Goal: Task Accomplishment & Management: Use online tool/utility

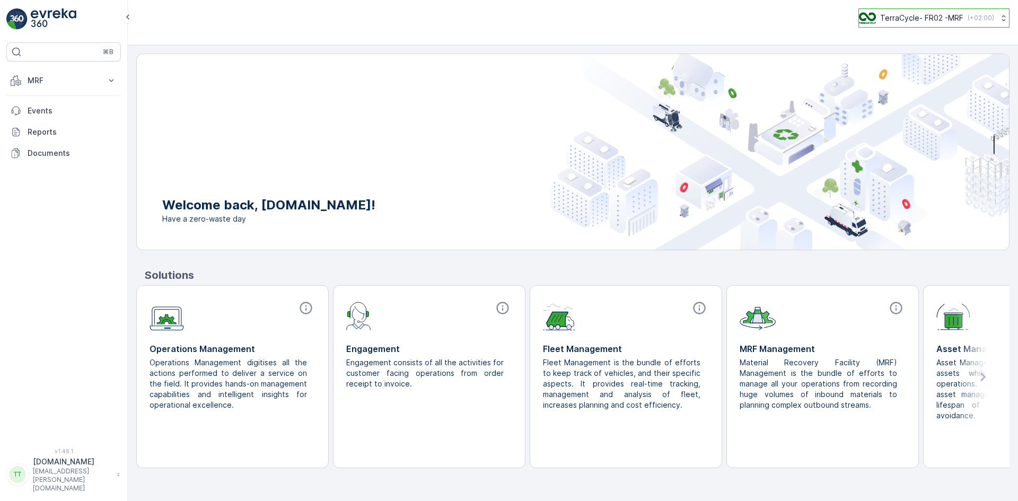
click at [929, 18] on p "TerraCycle- FR02 -MRF" at bounding box center [921, 18] width 83 height 11
type input "uk"
click at [912, 85] on span "TerraCycle-UK02-Econpro" at bounding box center [925, 88] width 118 height 11
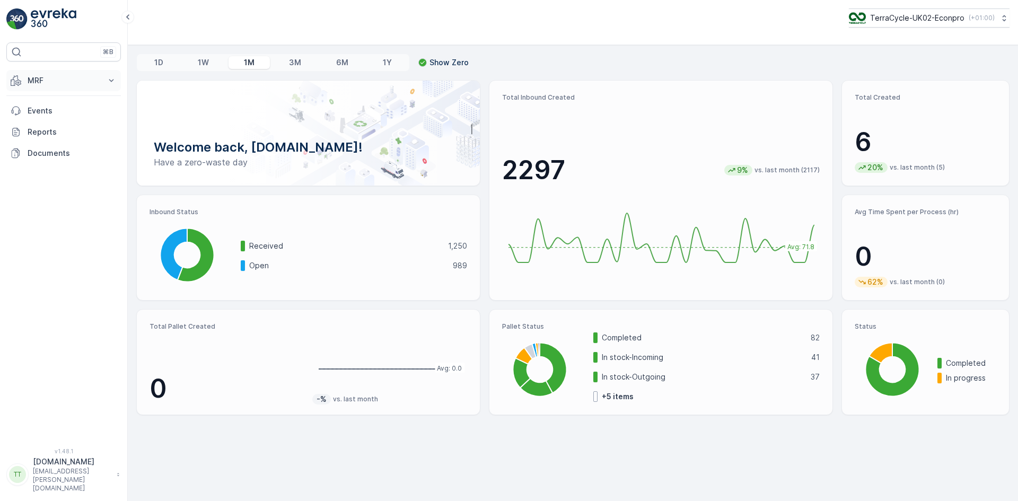
click at [36, 84] on p "MRF" at bounding box center [64, 80] width 72 height 11
click at [43, 130] on p "Pallet" at bounding box center [37, 128] width 20 height 11
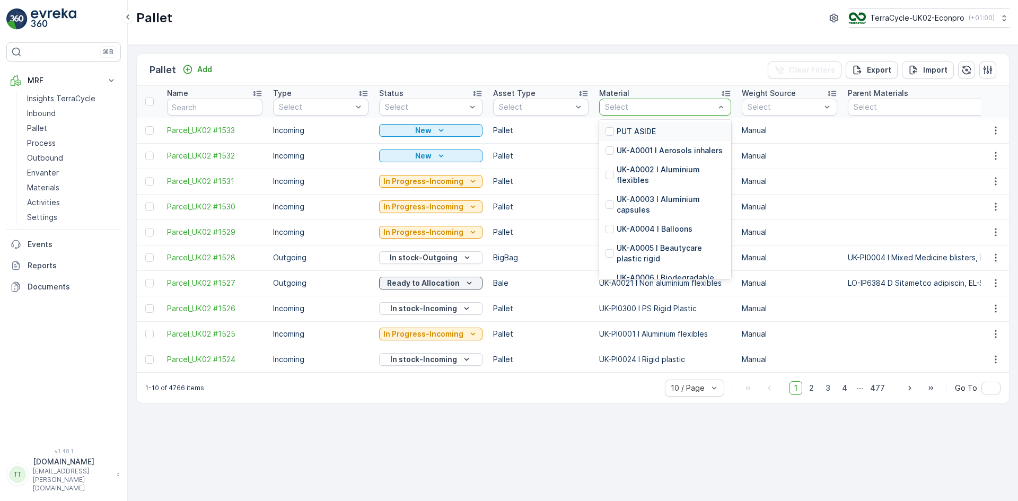
click at [635, 99] on div "Select" at bounding box center [665, 107] width 132 height 17
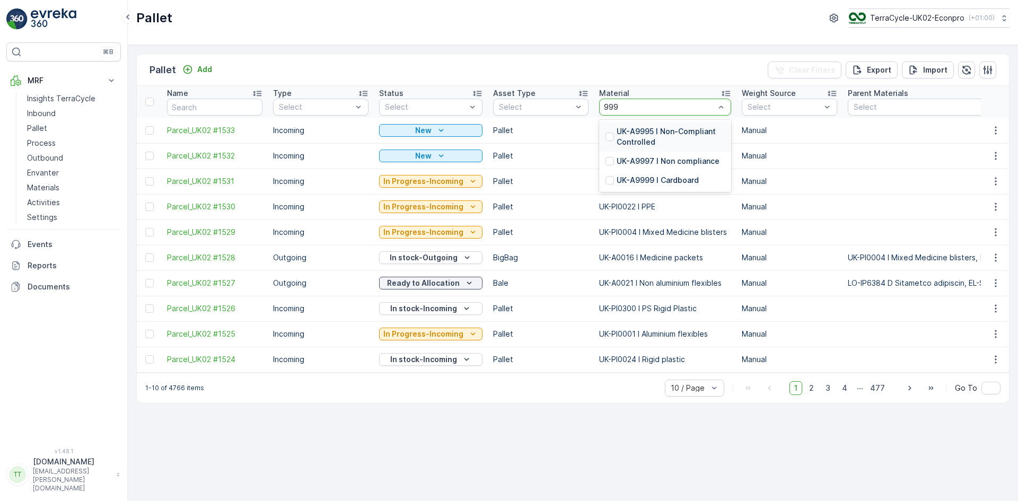
type input "9999"
click at [626, 131] on p "UK-A9999 I Cardboard" at bounding box center [658, 131] width 82 height 11
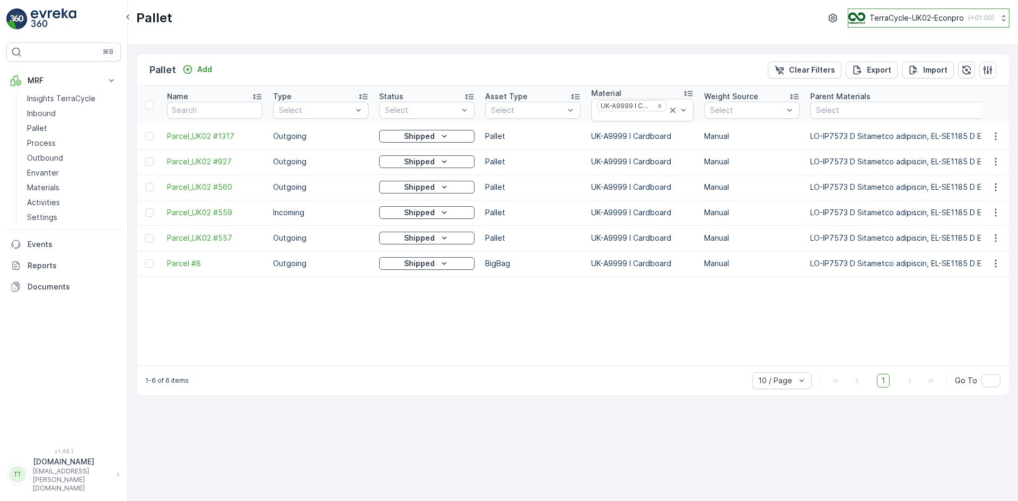
click at [890, 22] on p "TerraCycle-UK02-Econpro" at bounding box center [917, 18] width 94 height 11
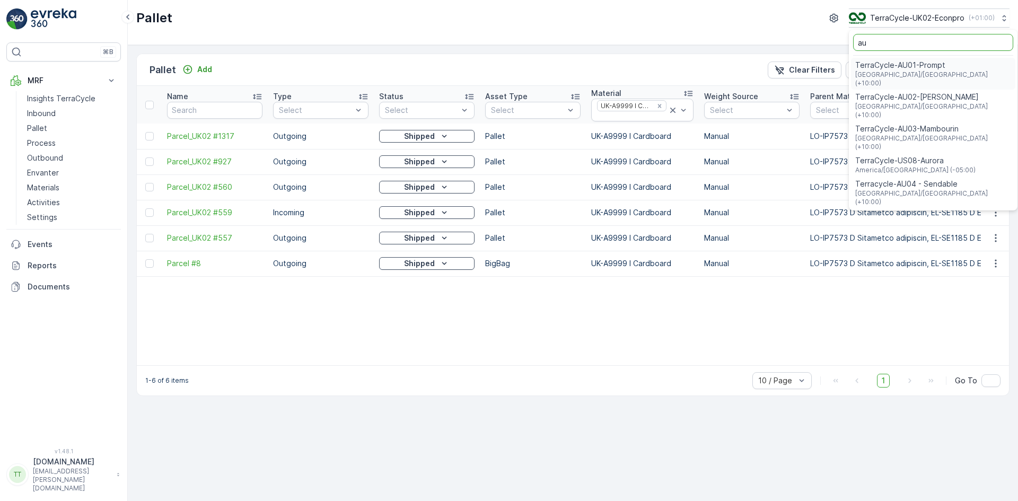
type input "au"
click at [949, 58] on div "TerraCycle-AU01-Prompt [GEOGRAPHIC_DATA]/[GEOGRAPHIC_DATA] (+10:00)" at bounding box center [933, 74] width 164 height 32
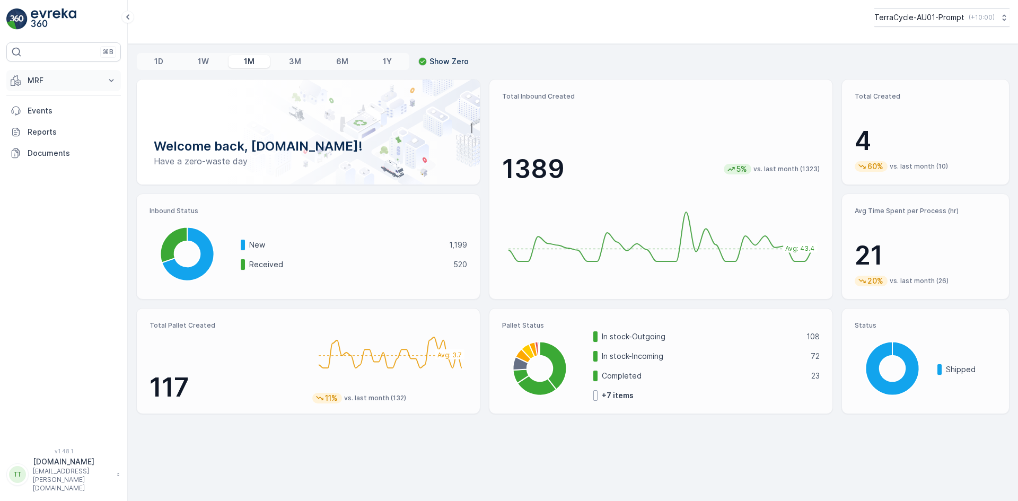
click at [57, 81] on p "MRF" at bounding box center [64, 80] width 72 height 11
click at [43, 127] on p "Pallet" at bounding box center [37, 128] width 20 height 11
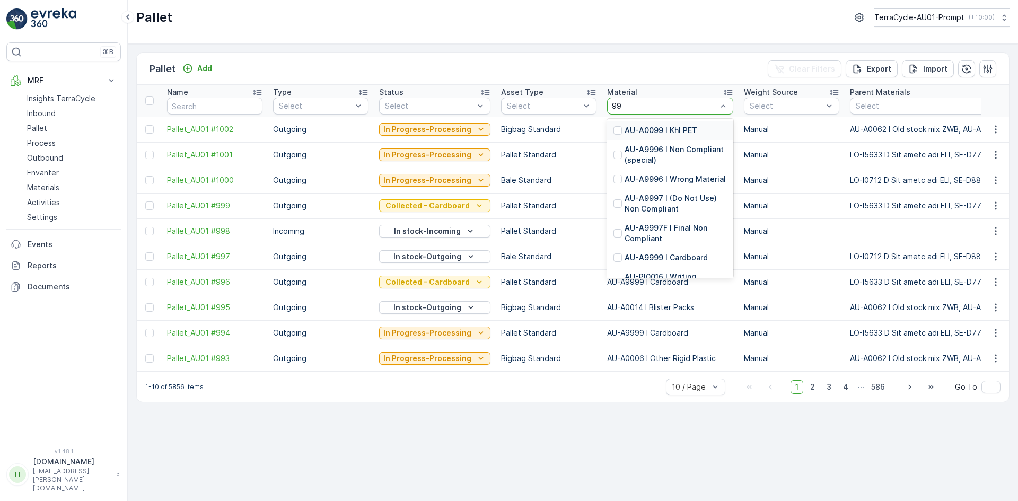
type input "999"
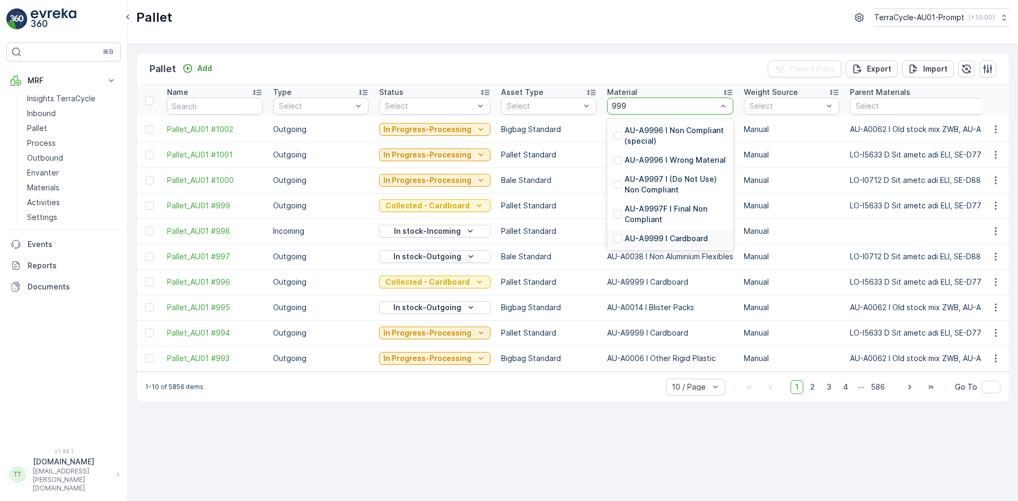
click at [666, 235] on p "AU-A9999 I Cardboard" at bounding box center [666, 238] width 83 height 11
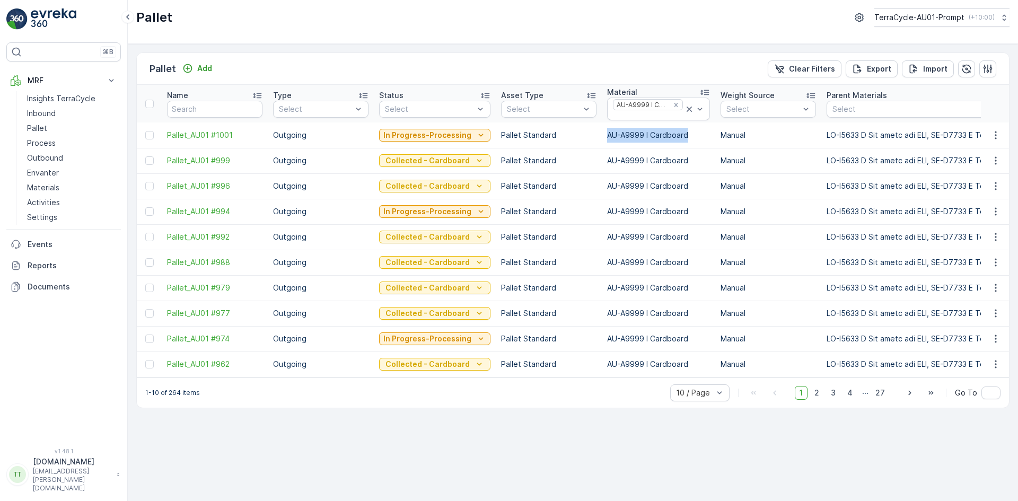
drag, startPoint x: 604, startPoint y: 135, endPoint x: 684, endPoint y: 138, distance: 80.2
click at [684, 138] on td "AU-A9999 I Cardboard" at bounding box center [659, 135] width 114 height 25
copy td "AU-A9999 I Cardboard"
drag, startPoint x: 370, startPoint y: 145, endPoint x: 467, endPoint y: 140, distance: 97.2
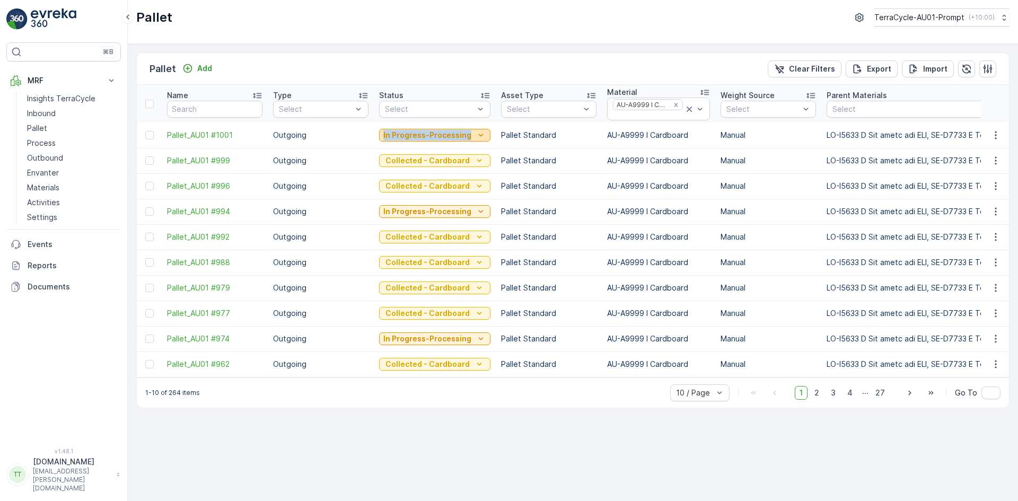
copy tr "In Progress-Processing"
drag, startPoint x: 394, startPoint y: 167, endPoint x: 436, endPoint y: 169, distance: 43.0
copy tr "Collected - Cardboard"
click at [485, 94] on icon at bounding box center [485, 95] width 11 height 11
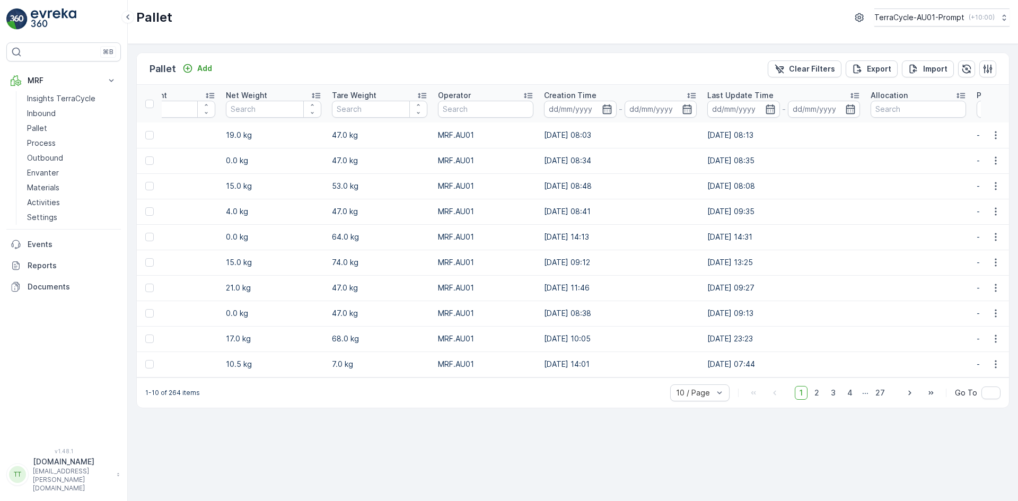
scroll to position [0, 5416]
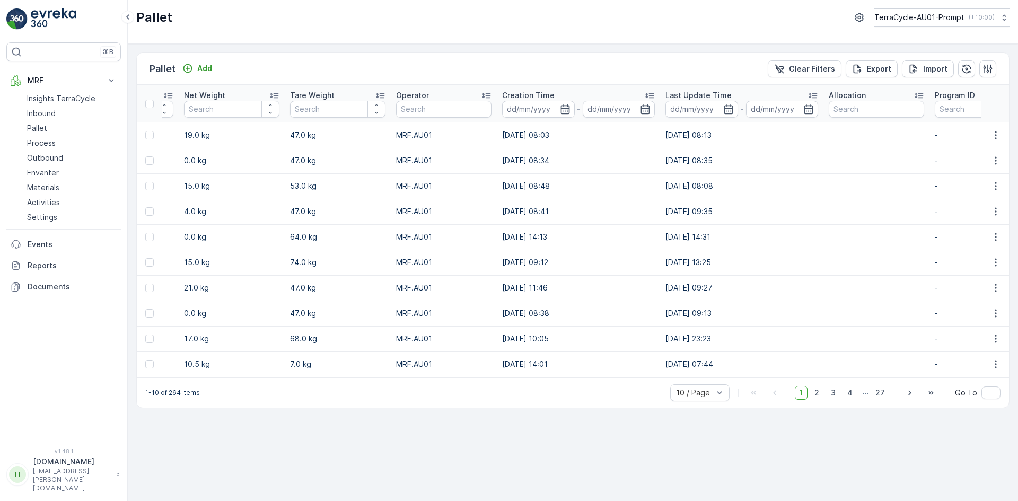
click at [914, 96] on icon at bounding box center [919, 95] width 11 height 11
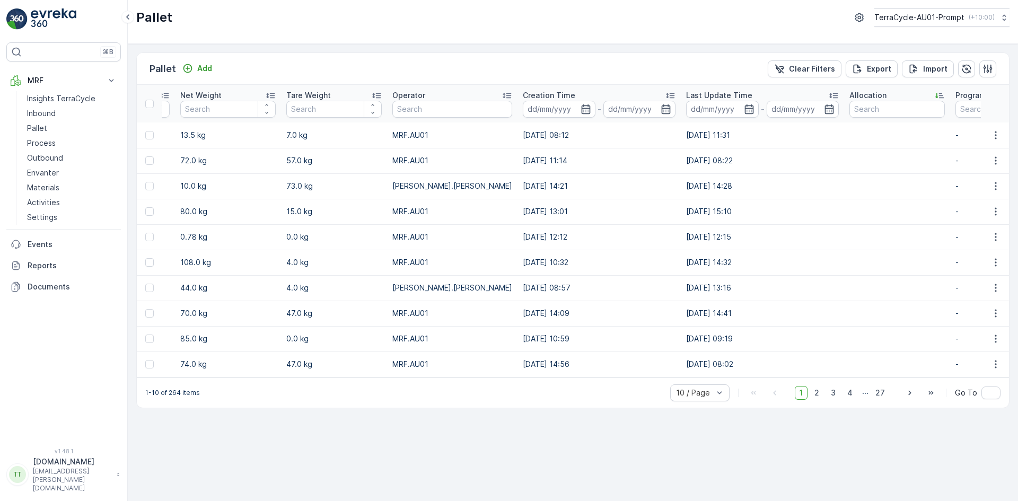
scroll to position [0, 5412]
click at [939, 96] on icon at bounding box center [944, 95] width 11 height 11
click at [933, 14] on p "TerraCycle-AU01-Prompt" at bounding box center [919, 17] width 90 height 11
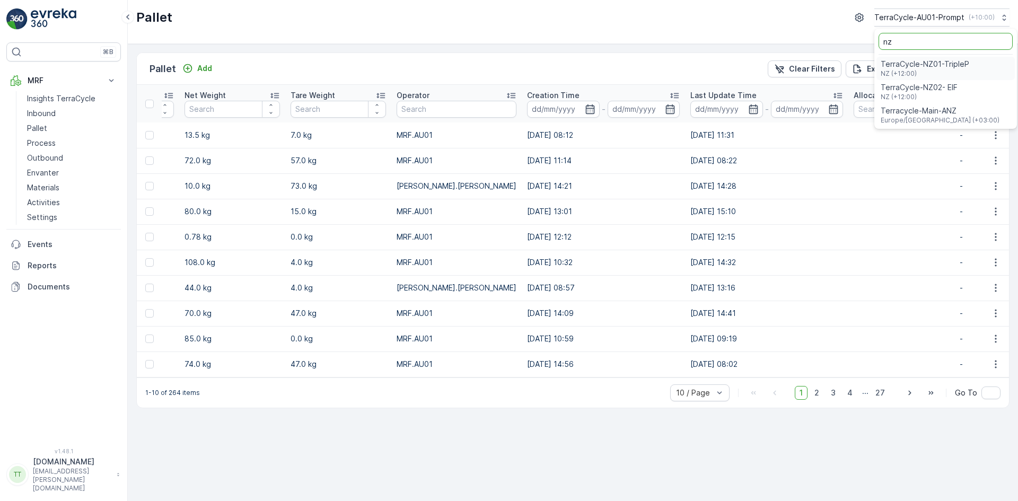
type input "nz"
click at [944, 62] on span "TerraCycle-NZ01-TripleP" at bounding box center [925, 64] width 89 height 11
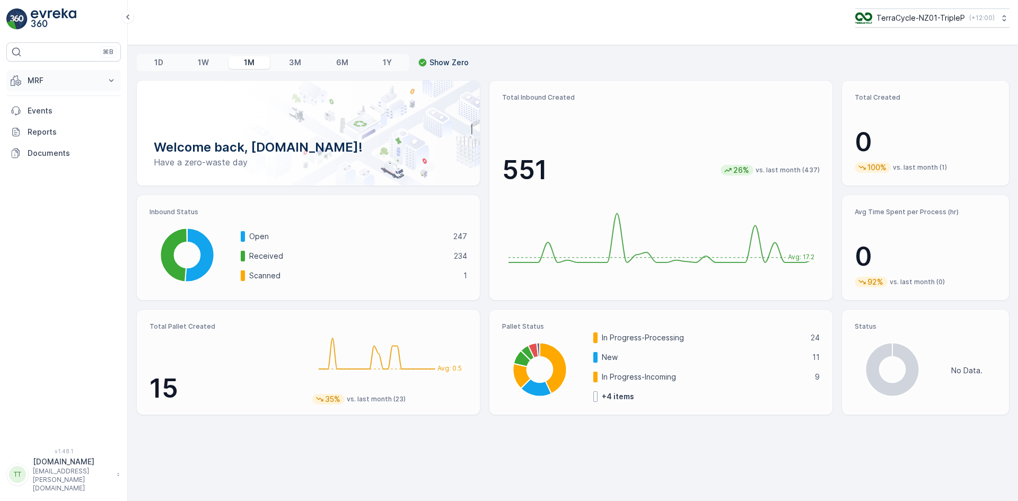
click at [39, 81] on p "MRF" at bounding box center [64, 80] width 72 height 11
click at [42, 131] on p "Pallet" at bounding box center [37, 128] width 20 height 11
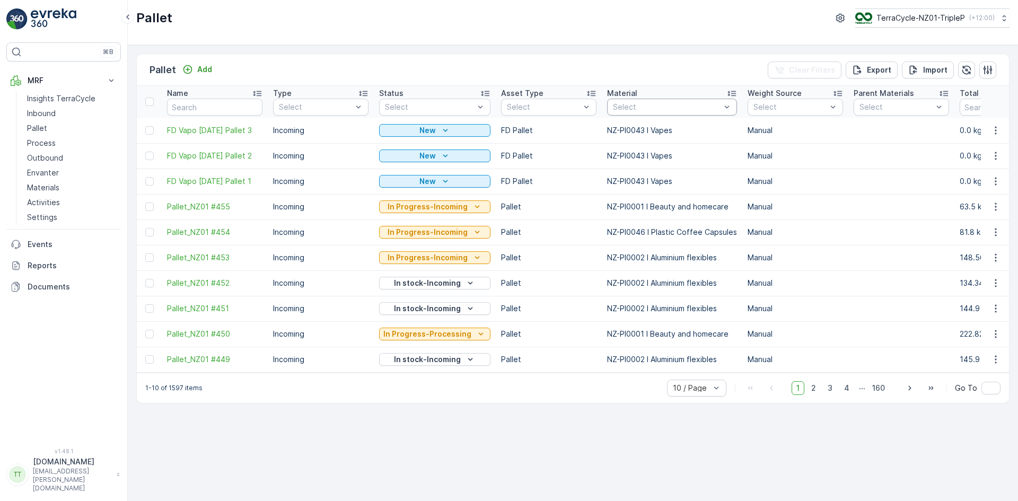
click at [635, 101] on div "Select" at bounding box center [672, 107] width 130 height 17
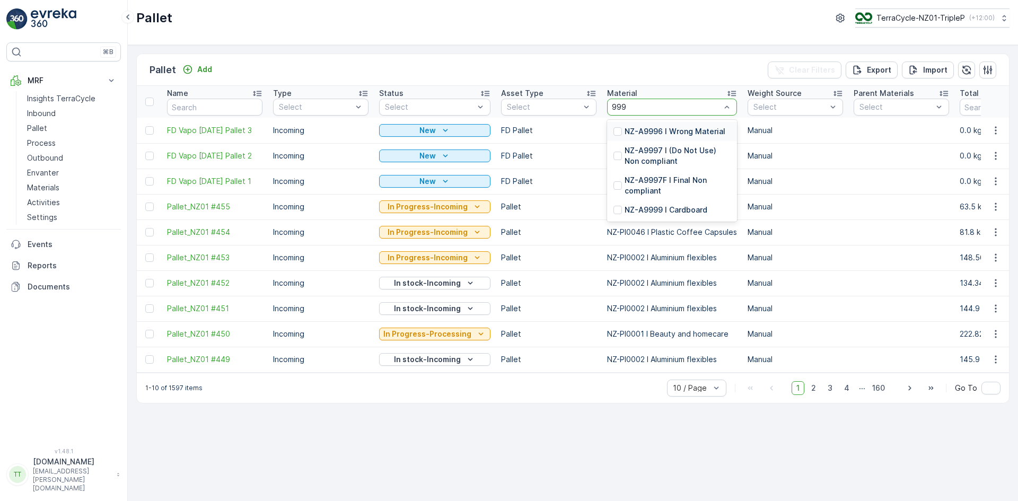
type input "9999"
click at [648, 131] on p "NZ-A9999 I Cardboard" at bounding box center [666, 131] width 83 height 11
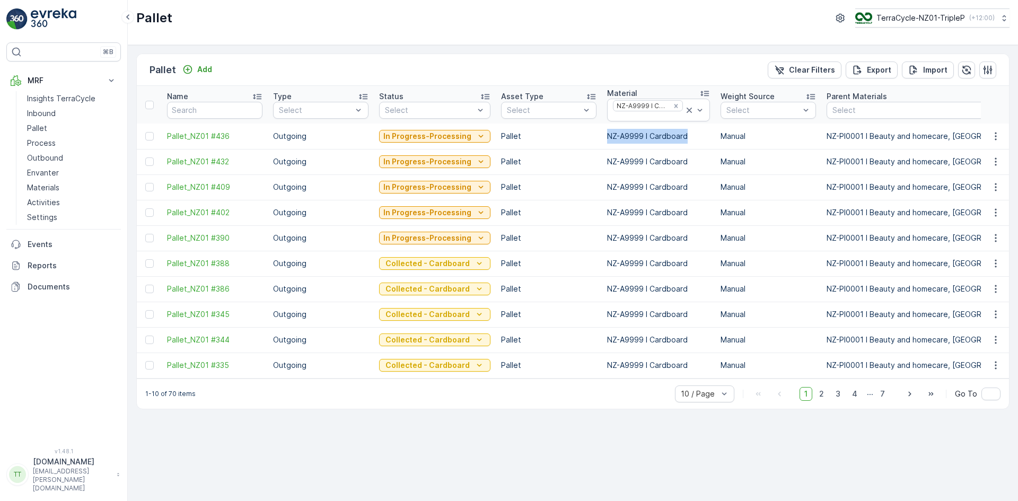
drag, startPoint x: 601, startPoint y: 139, endPoint x: 684, endPoint y: 136, distance: 82.3
click at [684, 136] on td "NZ-A9999 I Cardboard" at bounding box center [659, 136] width 114 height 25
copy td "NZ-A9999 I Cardboard"
click at [481, 95] on icon at bounding box center [485, 96] width 8 height 5
click at [484, 95] on icon at bounding box center [485, 96] width 11 height 11
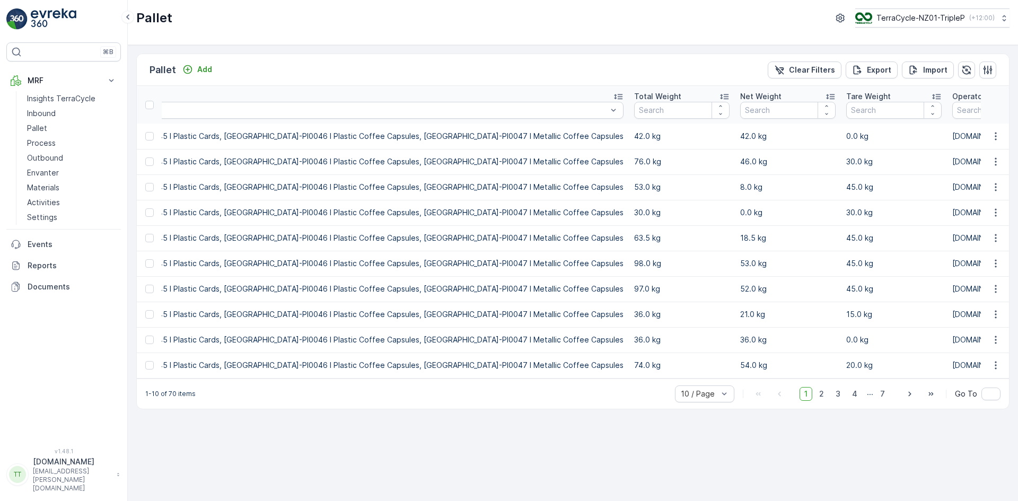
scroll to position [0, 2351]
